Goal: Information Seeking & Learning: Learn about a topic

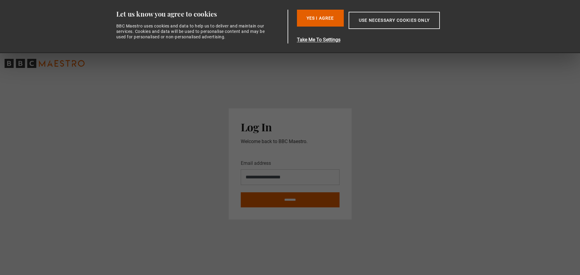
click at [317, 20] on button "Yes I Agree" at bounding box center [320, 18] width 47 height 17
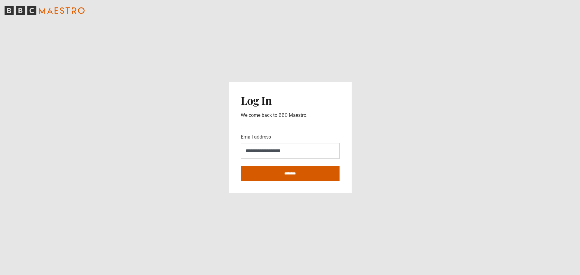
click at [288, 172] on input "********" at bounding box center [290, 173] width 99 height 15
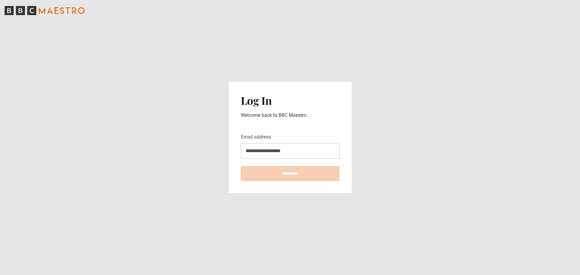
type input "**********"
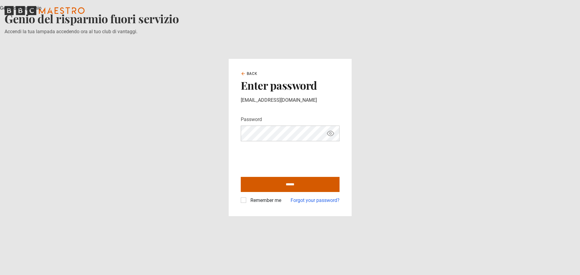
click at [295, 183] on input "******" at bounding box center [290, 184] width 99 height 15
type input "**********"
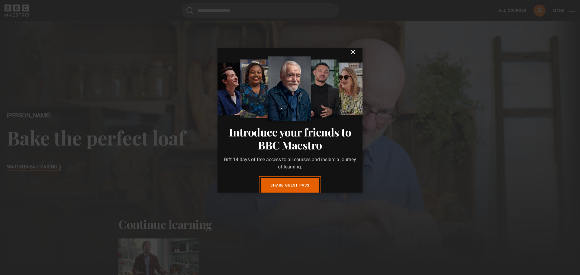
click at [349, 56] on icon "submit" at bounding box center [352, 51] width 7 height 7
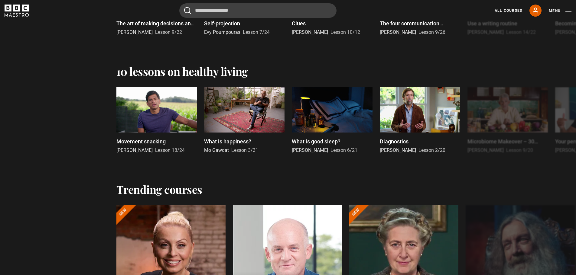
scroll to position [514, 0]
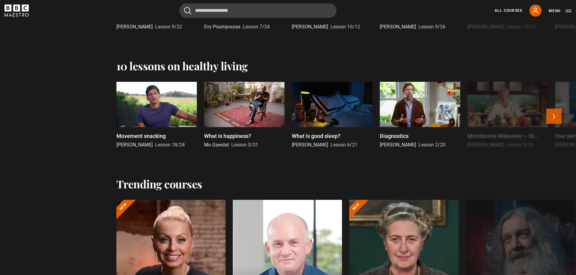
click at [554, 112] on button "Next" at bounding box center [553, 116] width 15 height 15
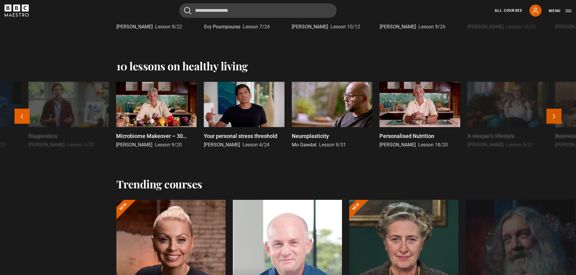
click at [554, 112] on button "Next" at bounding box center [553, 116] width 15 height 15
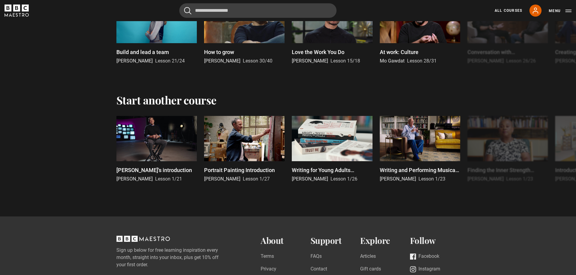
scroll to position [1209, 0]
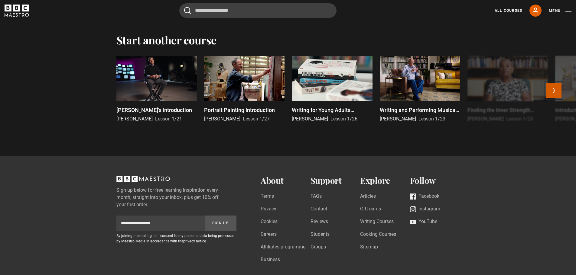
click at [556, 86] on button "Next" at bounding box center [553, 90] width 15 height 15
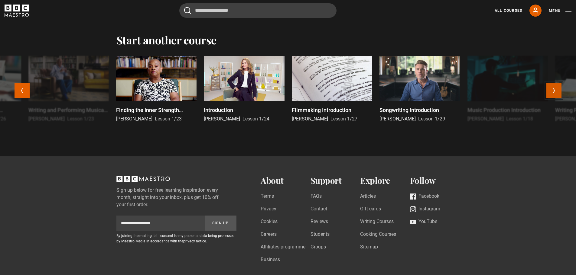
click at [556, 86] on button "Next" at bounding box center [553, 90] width 15 height 15
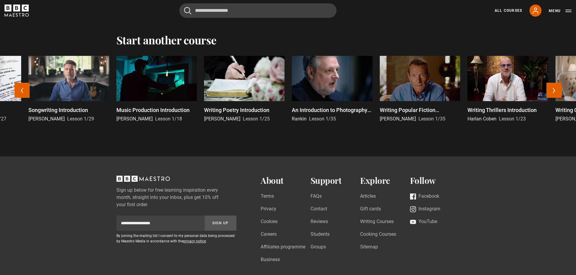
click at [348, 76] on div at bounding box center [332, 78] width 80 height 45
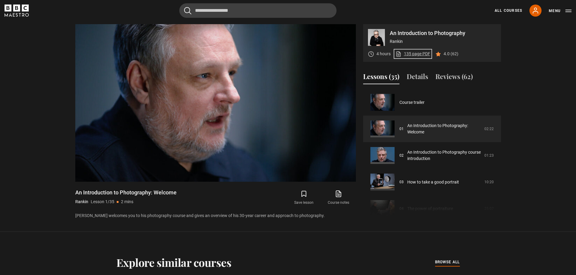
click at [419, 54] on link "135 page PDF (opens in new tab)" at bounding box center [412, 54] width 35 height 6
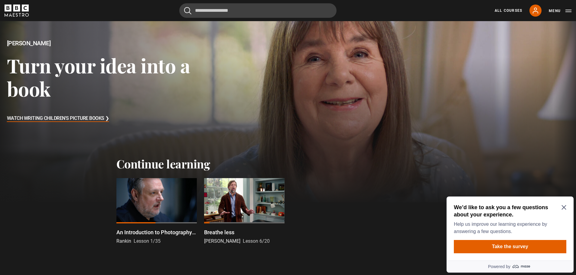
click at [99, 116] on h3 "Watch Writing Children's Picture Books ❯" at bounding box center [58, 118] width 102 height 9
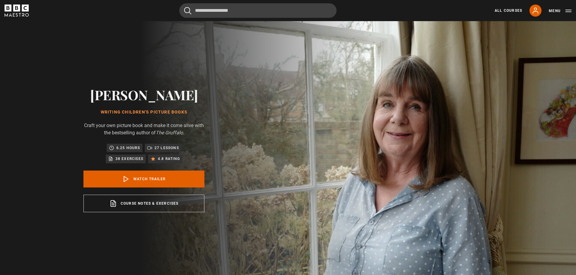
click at [129, 160] on p "38 exercises" at bounding box center [129, 159] width 28 height 6
click at [508, 11] on link "All Courses" at bounding box center [509, 10] width 28 height 5
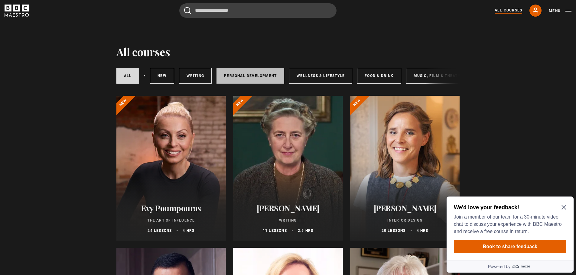
click at [254, 75] on link "Personal Development" at bounding box center [250, 76] width 68 height 16
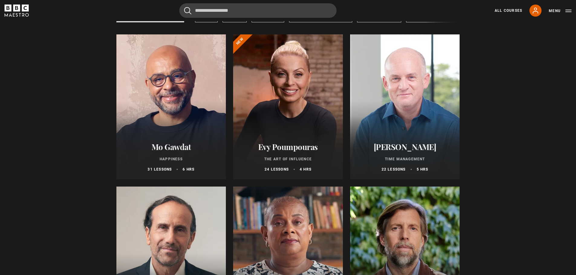
scroll to position [60, 0]
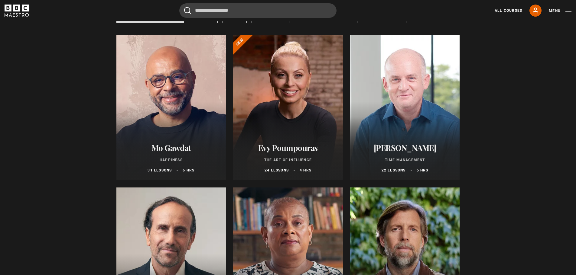
click at [186, 121] on div at bounding box center [171, 107] width 110 height 145
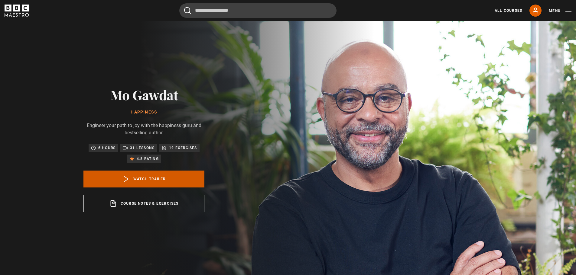
click at [152, 177] on link "Watch Trailer" at bounding box center [143, 179] width 121 height 17
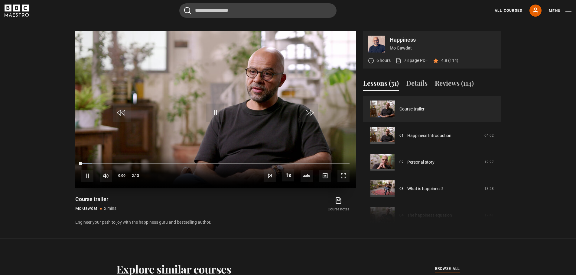
scroll to position [278, 0]
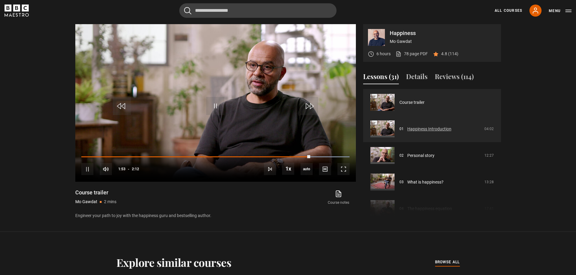
click at [415, 126] on link "Happiness Introduction" at bounding box center [429, 129] width 44 height 6
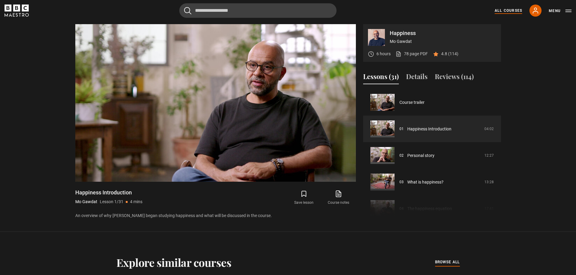
click at [506, 9] on link "All Courses" at bounding box center [509, 10] width 28 height 5
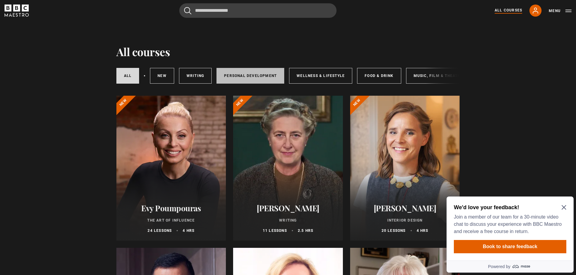
click at [240, 74] on link "Personal Development" at bounding box center [250, 76] width 68 height 16
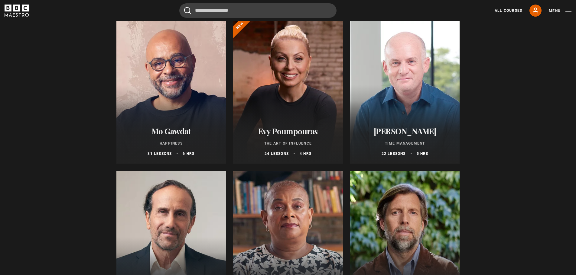
scroll to position [91, 0]
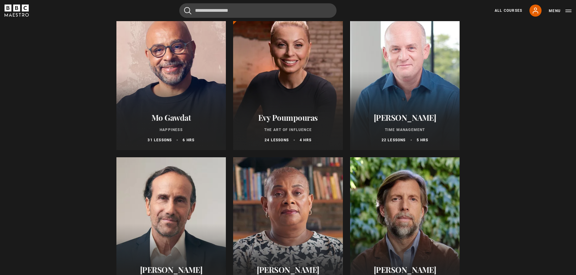
click at [399, 88] on div at bounding box center [405, 77] width 110 height 145
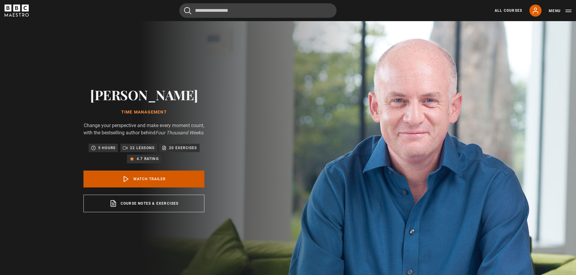
click at [149, 180] on link "Watch Trailer" at bounding box center [143, 179] width 121 height 17
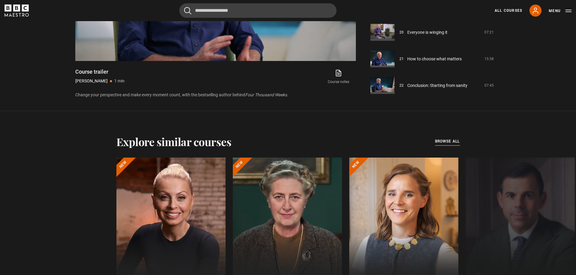
scroll to position [490, 0]
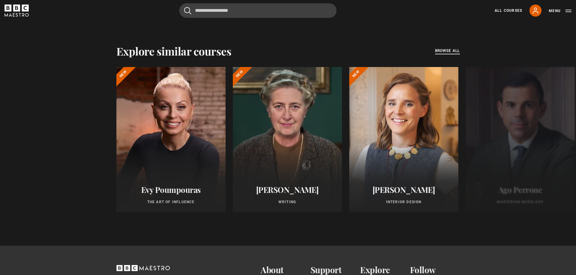
click at [441, 49] on span "browse all" at bounding box center [447, 51] width 25 height 6
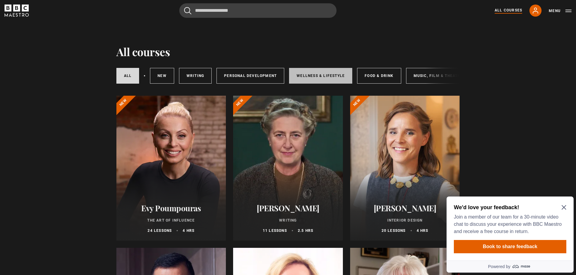
click at [306, 76] on link "Wellness & Lifestyle" at bounding box center [320, 76] width 63 height 16
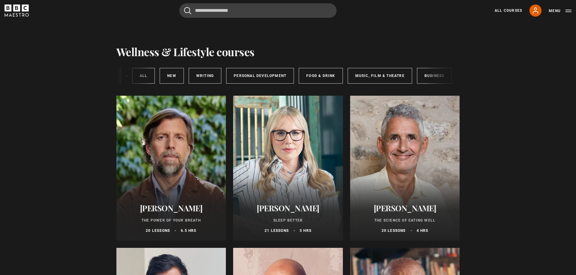
scroll to position [0, 100]
click at [423, 76] on link "Art & Design" at bounding box center [435, 76] width 43 height 16
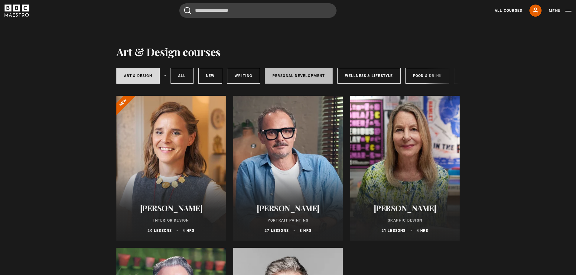
click at [297, 78] on link "Personal Development" at bounding box center [299, 76] width 68 height 16
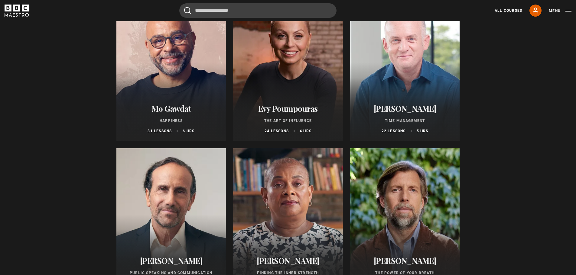
scroll to position [121, 0]
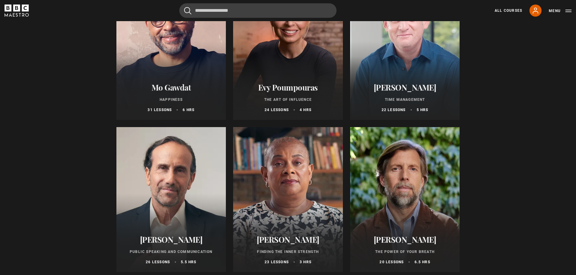
click at [431, 69] on div at bounding box center [405, 47] width 110 height 145
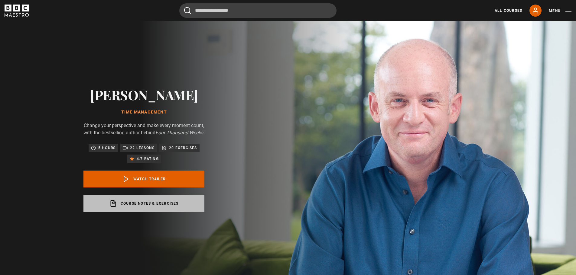
click at [156, 206] on link "Course notes & exercises opens in a new tab" at bounding box center [143, 204] width 121 height 18
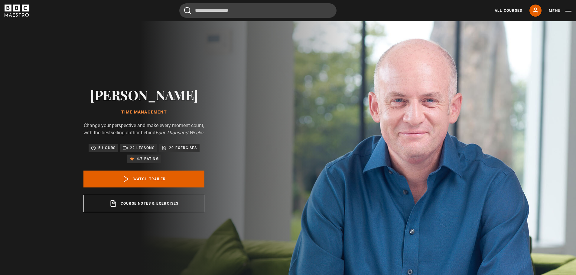
click at [18, 11] on icon "BBC Maestro" at bounding box center [16, 8] width 7 height 7
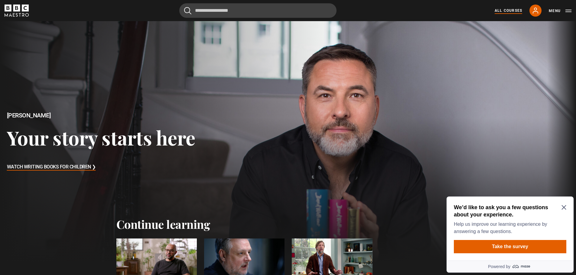
click at [519, 10] on link "All Courses" at bounding box center [509, 10] width 28 height 5
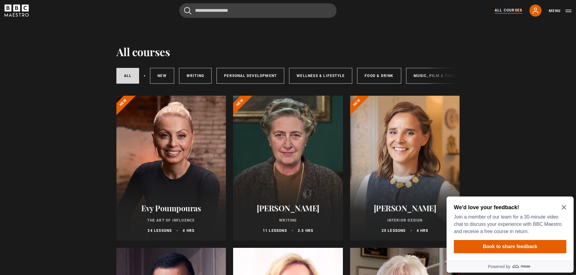
click at [563, 208] on icon "Close Maze Prompt" at bounding box center [563, 208] width 5 height 5
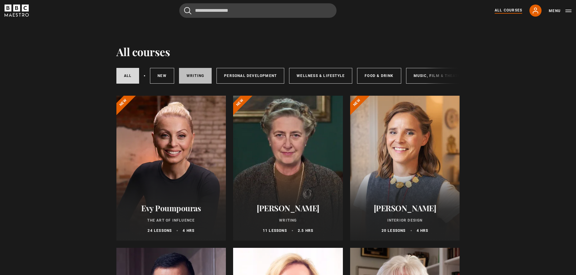
click at [206, 75] on link "Writing" at bounding box center [195, 76] width 33 height 16
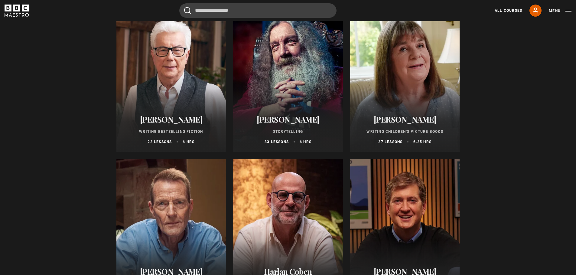
scroll to position [242, 0]
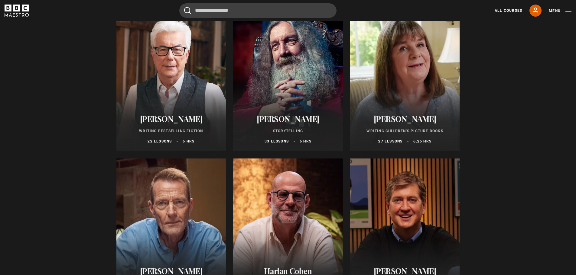
click at [385, 88] on div at bounding box center [405, 78] width 110 height 145
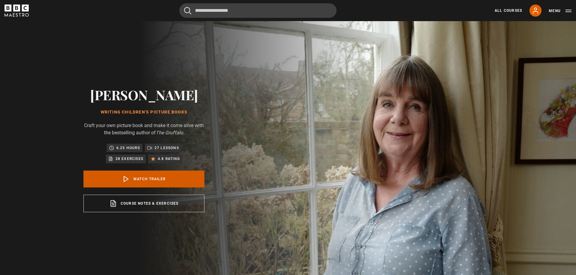
click at [156, 183] on link "Watch Trailer" at bounding box center [143, 179] width 121 height 17
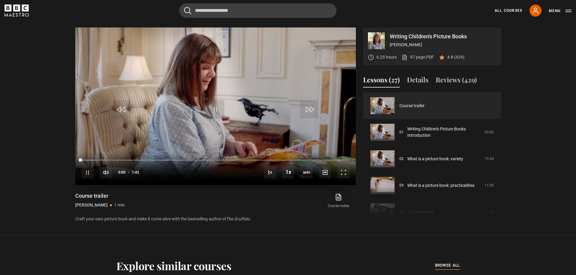
scroll to position [278, 0]
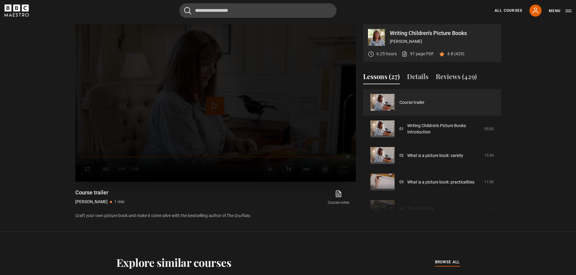
click at [234, 98] on div "Lesson Completed Up next Writing Children's Picture Books Introduction Cancel R…" at bounding box center [215, 103] width 281 height 158
